Goal: Navigation & Orientation: Find specific page/section

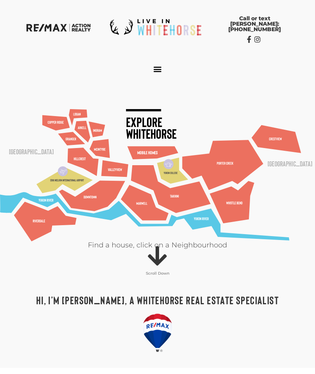
click at [58, 299] on h1 "Hi, I’m [PERSON_NAME], a Whitehorse Real Estate Specialist" at bounding box center [158, 299] width 292 height 11
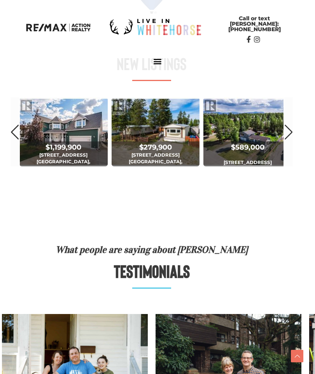
scroll to position [338, 6]
click at [289, 133] on link "Next" at bounding box center [288, 131] width 9 height 69
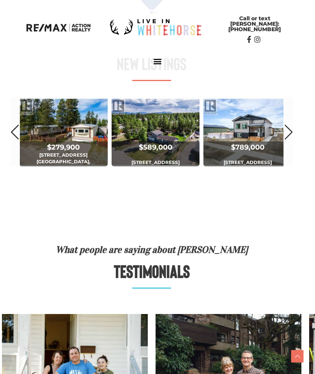
click at [291, 132] on link "Next" at bounding box center [288, 131] width 9 height 69
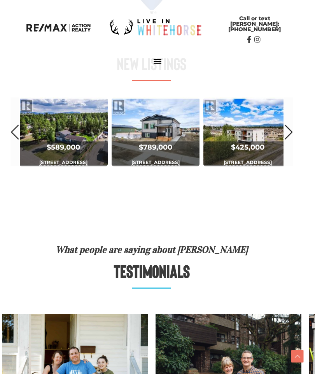
click at [288, 137] on link "Next" at bounding box center [288, 131] width 9 height 69
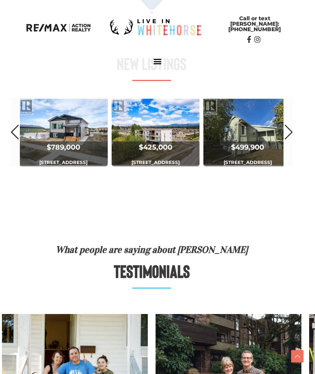
click at [290, 137] on link "Next" at bounding box center [288, 131] width 9 height 69
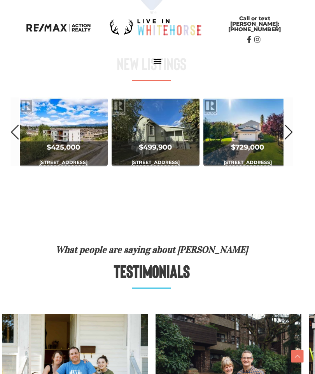
click at [288, 132] on link "Next" at bounding box center [288, 131] width 9 height 69
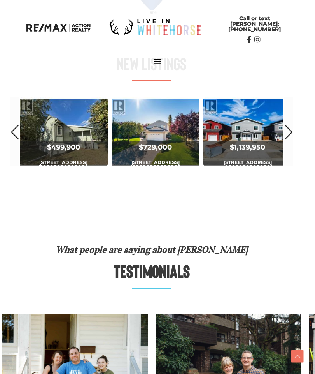
click at [290, 130] on link "Next" at bounding box center [288, 131] width 9 height 69
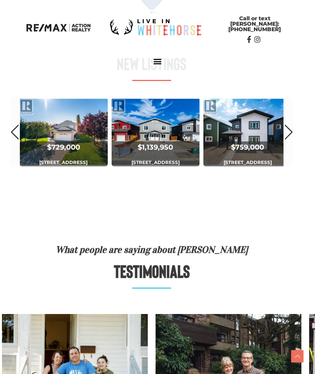
click at [290, 132] on link "Next" at bounding box center [288, 131] width 9 height 69
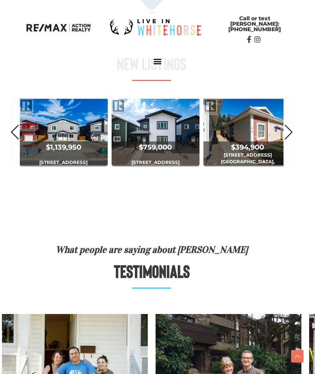
click at [290, 132] on link "Next" at bounding box center [288, 131] width 9 height 69
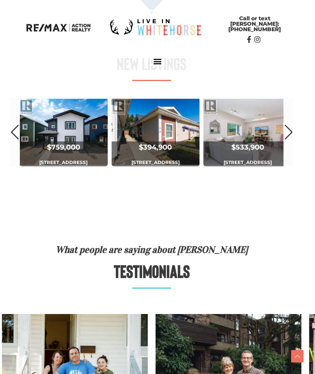
click at [289, 132] on link "Next" at bounding box center [288, 131] width 9 height 69
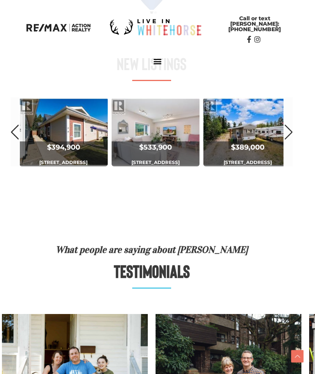
click at [291, 132] on link "Next" at bounding box center [288, 131] width 9 height 69
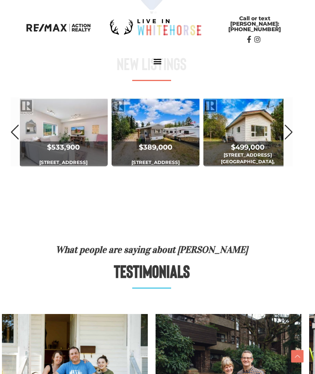
click at [290, 132] on link "Next" at bounding box center [288, 131] width 9 height 69
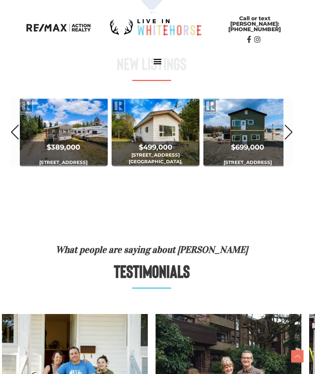
click at [291, 134] on link "Next" at bounding box center [288, 131] width 9 height 69
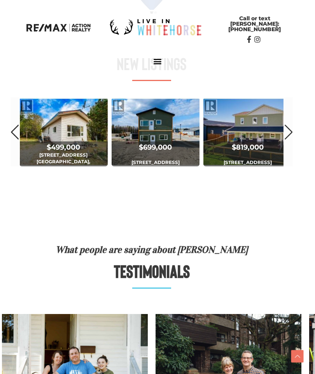
click at [291, 133] on link "Next" at bounding box center [288, 131] width 9 height 69
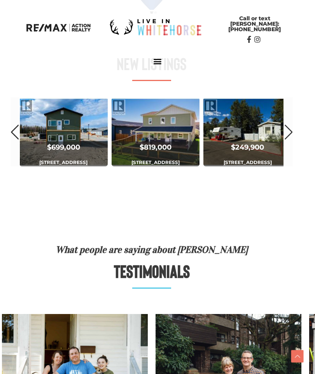
click at [292, 132] on link "Next" at bounding box center [288, 131] width 9 height 69
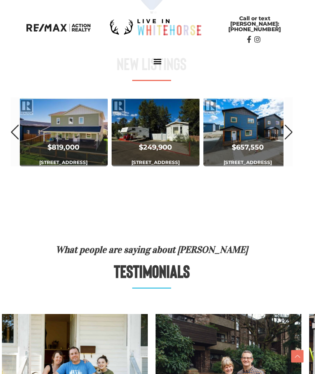
click at [293, 132] on link "Next" at bounding box center [288, 131] width 9 height 69
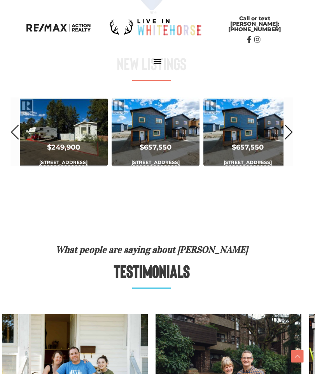
click at [291, 134] on link "Next" at bounding box center [288, 131] width 9 height 69
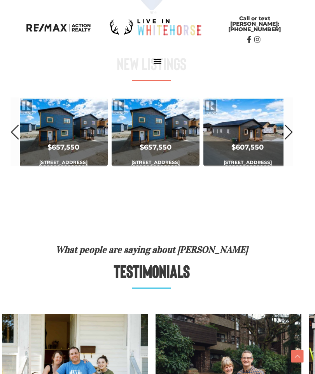
click at [292, 132] on link "Next" at bounding box center [288, 131] width 9 height 69
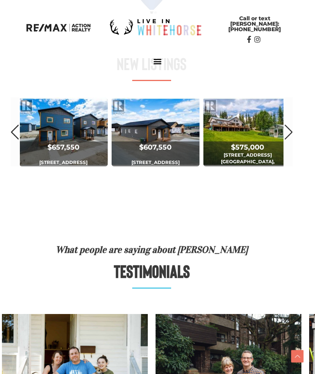
click at [293, 133] on link "Next" at bounding box center [288, 131] width 9 height 69
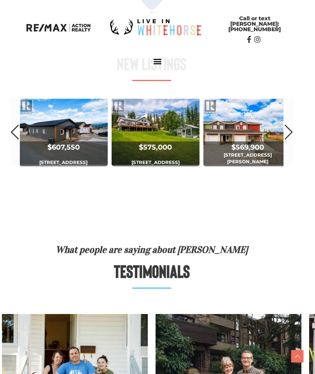
click at [292, 135] on link "Next" at bounding box center [288, 131] width 9 height 69
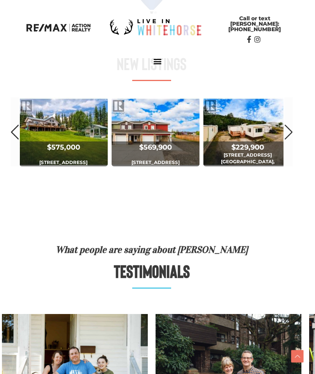
click at [292, 135] on link "Next" at bounding box center [288, 131] width 9 height 69
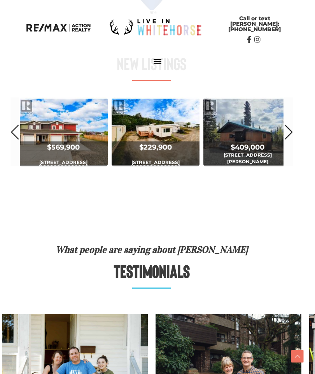
click at [291, 134] on link "Next" at bounding box center [288, 131] width 9 height 69
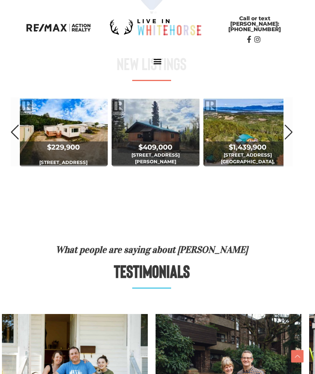
click at [292, 136] on link "Next" at bounding box center [288, 131] width 9 height 69
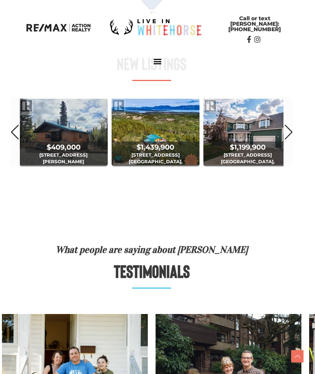
click at [292, 135] on link "Next" at bounding box center [288, 131] width 9 height 69
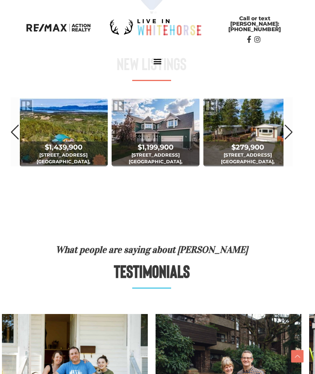
click at [289, 138] on link "Next" at bounding box center [288, 131] width 9 height 69
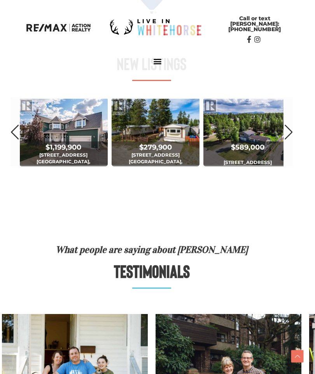
click at [291, 136] on link "Next" at bounding box center [288, 131] width 9 height 69
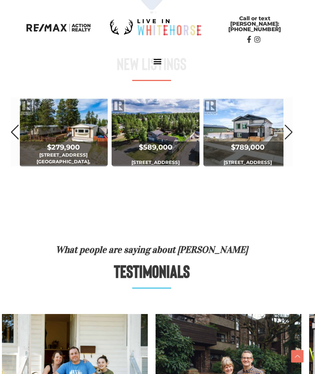
click at [290, 136] on link "Next" at bounding box center [288, 131] width 9 height 69
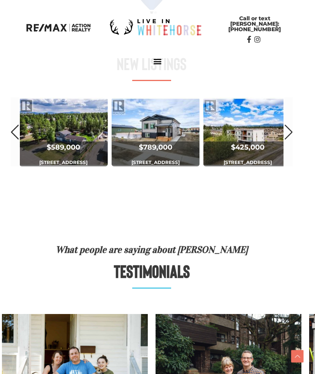
click at [288, 137] on link "Next" at bounding box center [288, 131] width 9 height 69
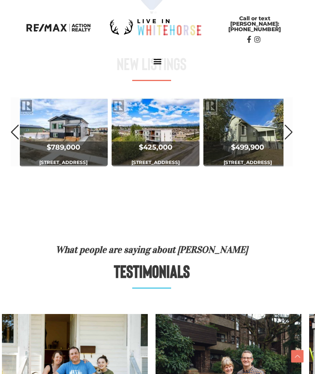
click at [287, 139] on link "Next" at bounding box center [288, 131] width 9 height 69
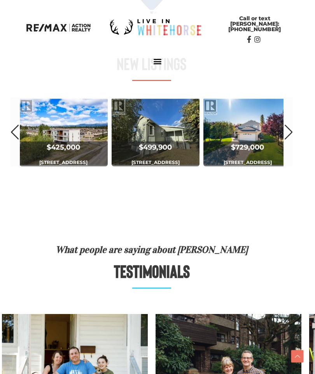
click at [287, 140] on link "Next" at bounding box center [288, 131] width 9 height 69
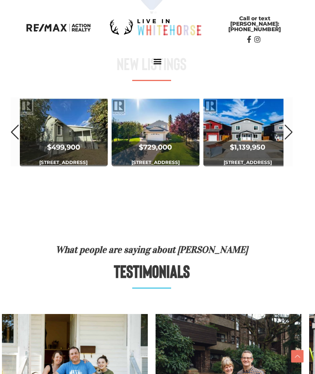
click at [286, 141] on link "Next" at bounding box center [288, 131] width 9 height 69
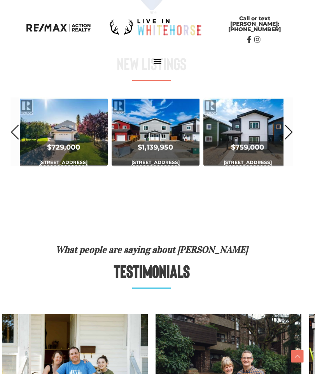
click at [288, 139] on link "Next" at bounding box center [288, 131] width 9 height 69
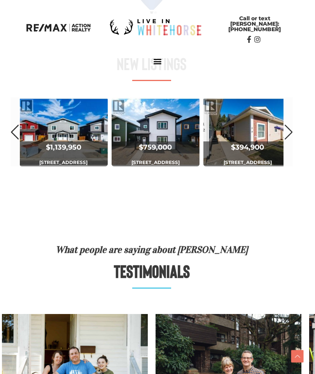
click at [286, 141] on link "Next" at bounding box center [288, 131] width 9 height 69
